Goal: Task Accomplishment & Management: Manage account settings

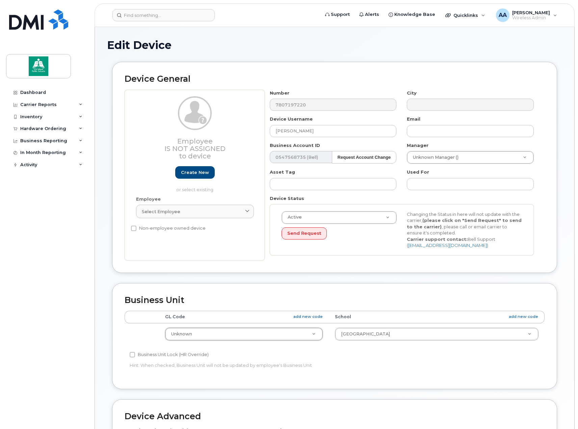
select select "10109119"
select select "10109240"
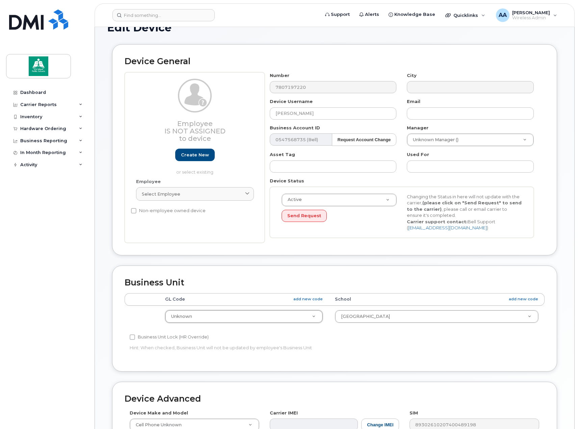
scroll to position [34, 0]
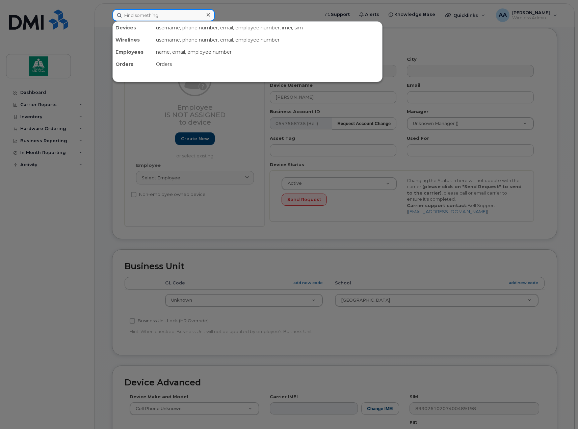
click at [156, 14] on input at bounding box center [163, 15] width 102 height 12
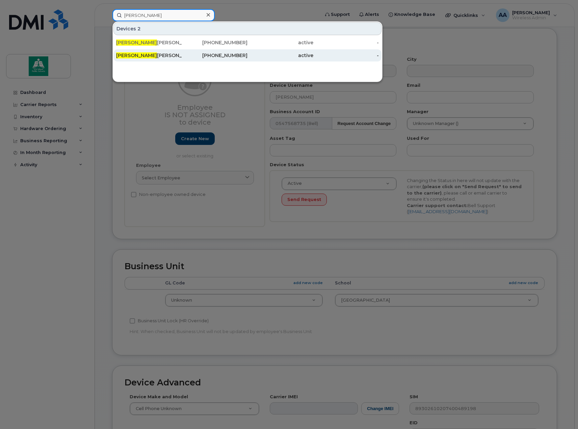
type input "[PERSON_NAME]"
click at [178, 52] on div "Rachelle Gagnon" at bounding box center [149, 55] width 66 height 12
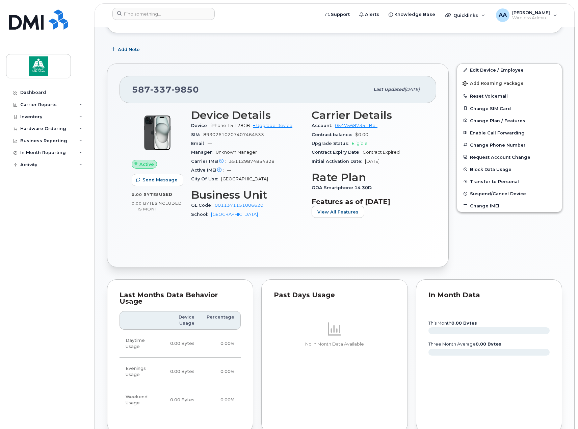
scroll to position [110, 0]
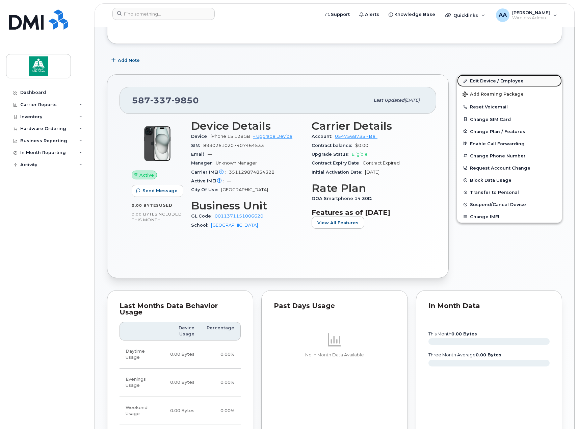
click at [497, 80] on link "Edit Device / Employee" at bounding box center [509, 81] width 105 height 12
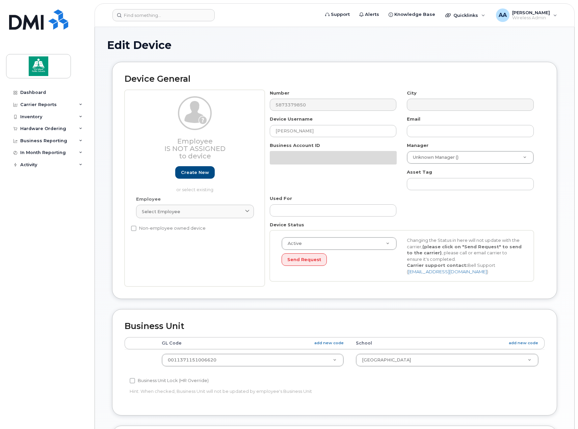
select select "10109182"
select select "10109240"
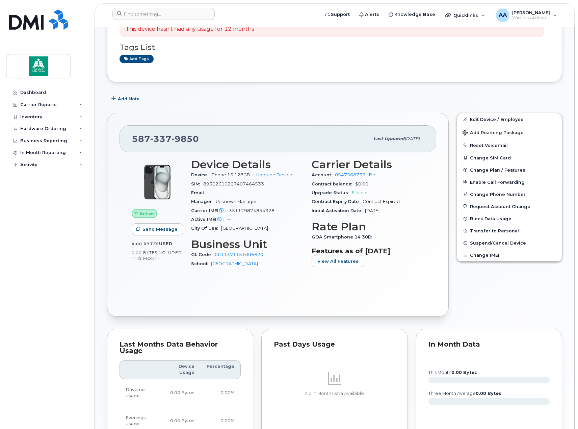
scroll to position [101, 0]
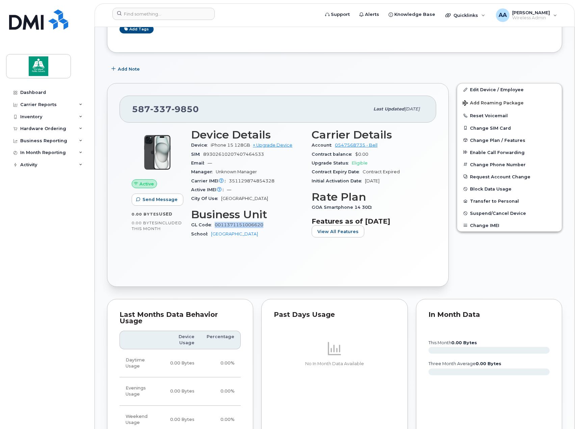
drag, startPoint x: 270, startPoint y: 225, endPoint x: 215, endPoint y: 224, distance: 55.0
click at [215, 224] on div "GL Code 0011371151006620" at bounding box center [247, 225] width 112 height 9
copy link "0011371151006620"
click at [47, 116] on div "Inventory" at bounding box center [47, 117] width 82 height 12
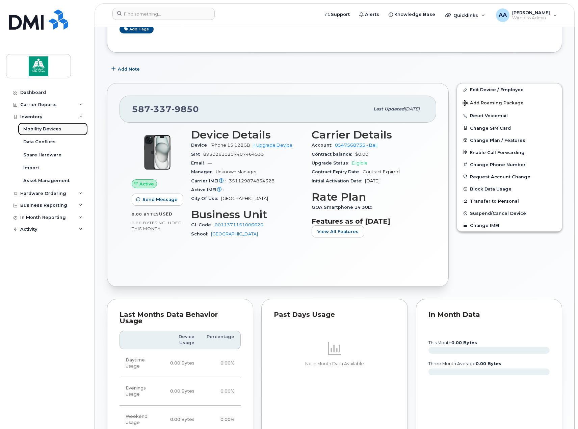
click at [42, 131] on div "Mobility Devices" at bounding box center [42, 129] width 38 height 6
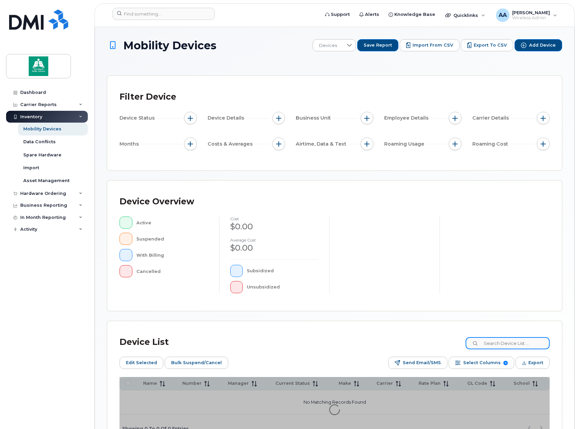
click at [519, 344] on input at bounding box center [508, 343] width 84 height 12
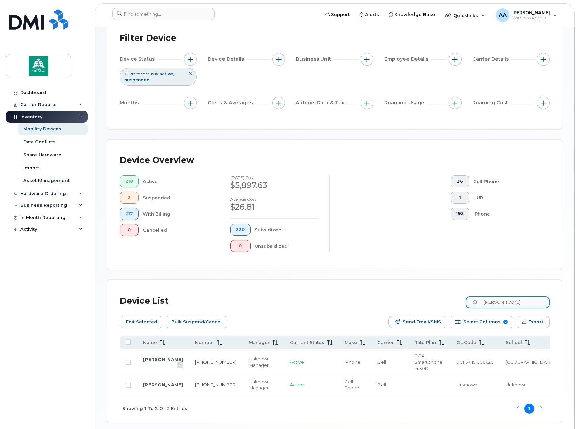
scroll to position [68, 0]
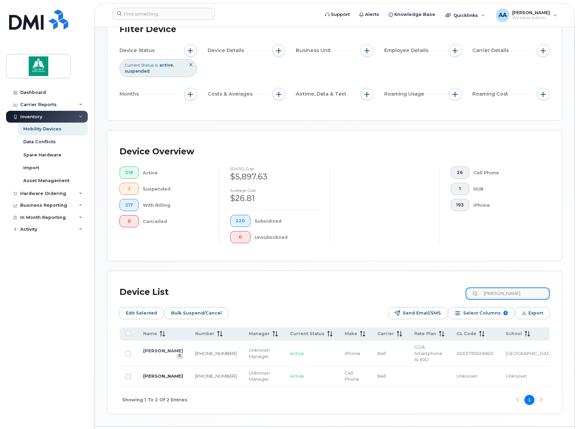
type input "rachelle"
click at [148, 373] on link "[PERSON_NAME]" at bounding box center [163, 375] width 40 height 5
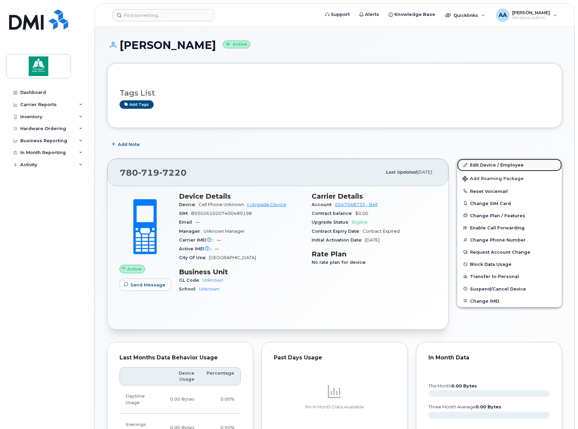
click at [483, 161] on link "Edit Device / Employee" at bounding box center [509, 165] width 105 height 12
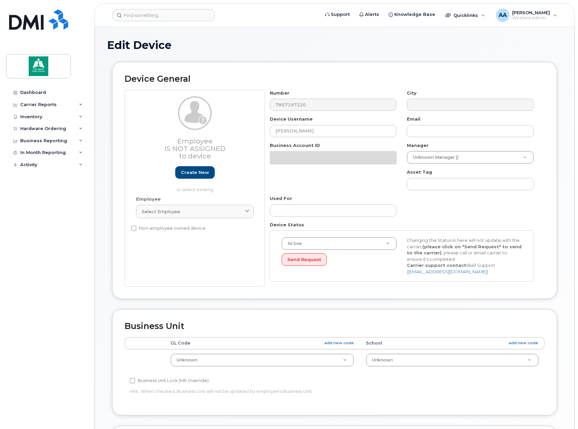
select select "10109119"
select select "10109120"
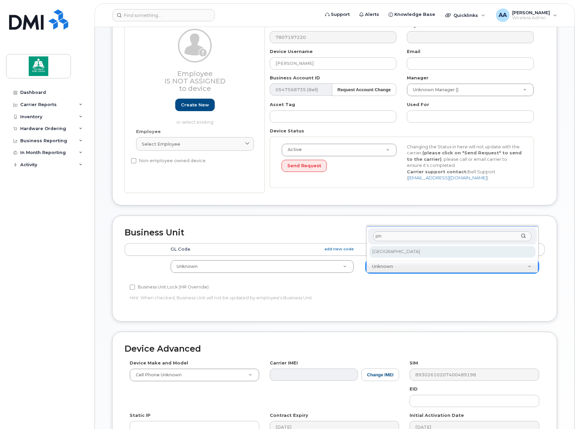
type input "pin"
select select "10109240"
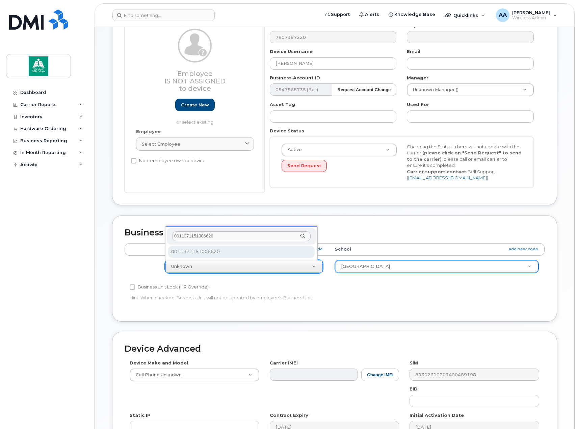
type input "0011371151006620"
select select "10109182"
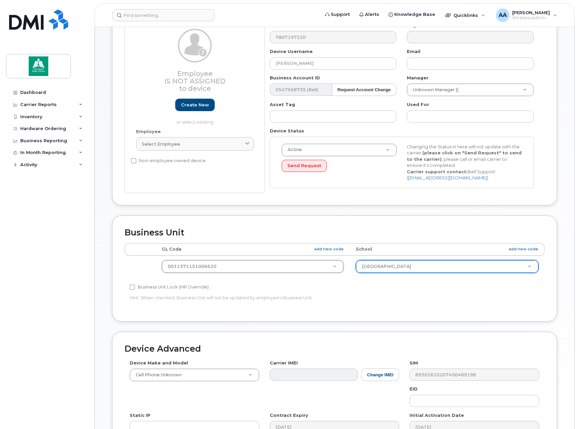
click at [333, 304] on div "Accounting Categories Rules GL Code add new code School add new code 0011371151…" at bounding box center [335, 276] width 420 height 66
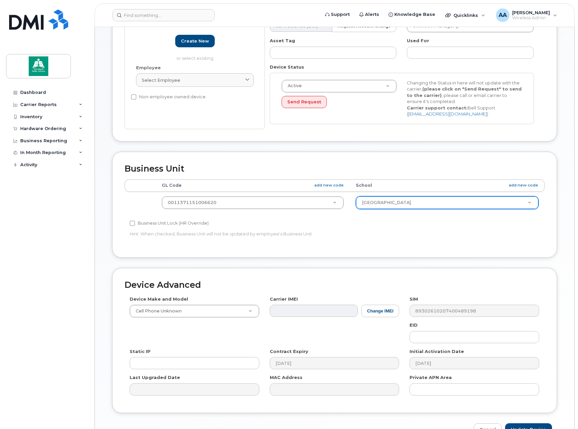
scroll to position [172, 0]
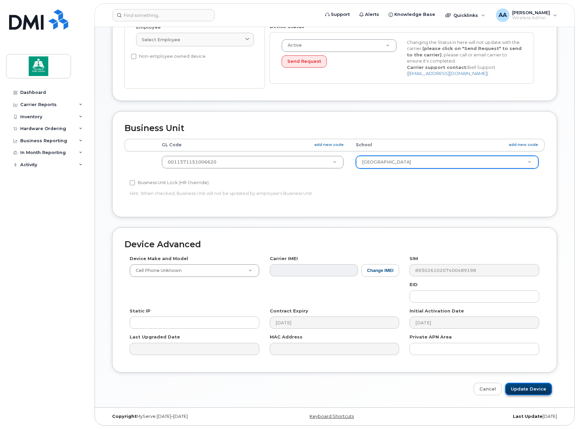
click at [546, 391] on input "Update Device" at bounding box center [528, 389] width 47 height 12
type input "Saving..."
